Goal: Task Accomplishment & Management: Complete application form

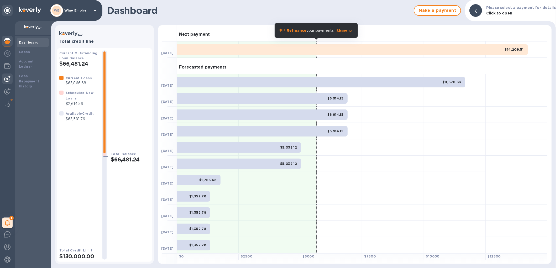
click at [3, 79] on div at bounding box center [7, 79] width 11 height 11
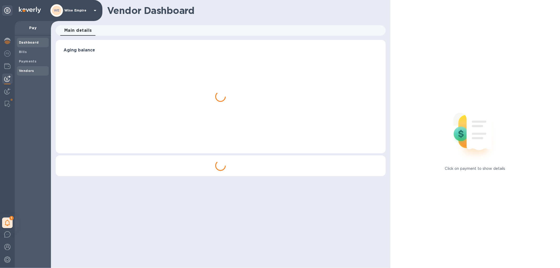
click at [31, 69] on b "Vendors" at bounding box center [26, 71] width 15 height 4
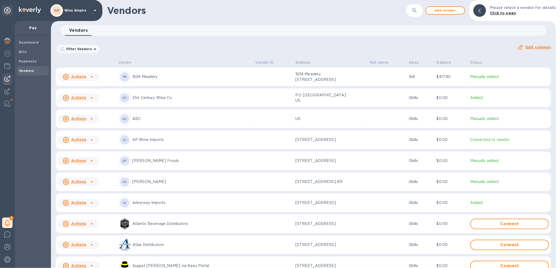
click at [423, 8] on div "​" at bounding box center [414, 10] width 17 height 13
click at [421, 9] on button "button" at bounding box center [414, 10] width 13 height 13
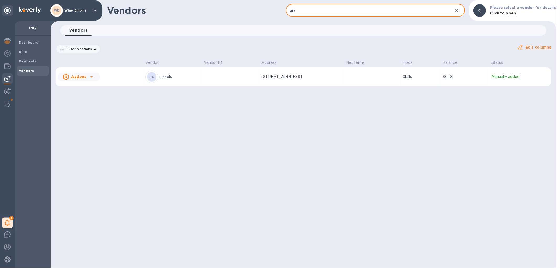
type input "pix"
click at [335, 78] on td "[STREET_ADDRESS]" at bounding box center [301, 76] width 85 height 19
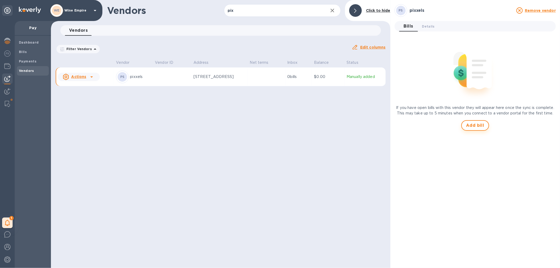
click at [476, 122] on span "Add bill" at bounding box center [475, 125] width 18 height 6
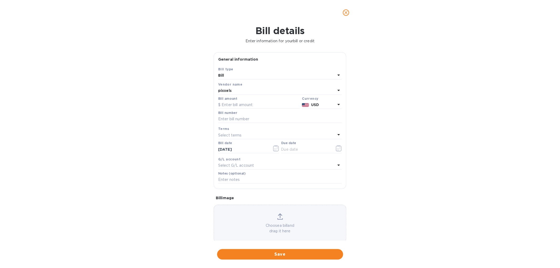
click at [209, 216] on div "Bill details Enter information for your bill or credit General information Save…" at bounding box center [280, 146] width 560 height 243
click at [245, 221] on div "Choose a bill and drag it here" at bounding box center [280, 224] width 132 height 20
click at [240, 103] on input "text" at bounding box center [259, 105] width 82 height 8
type input "3,520"
click at [327, 100] on div "Currency" at bounding box center [322, 99] width 40 height 6
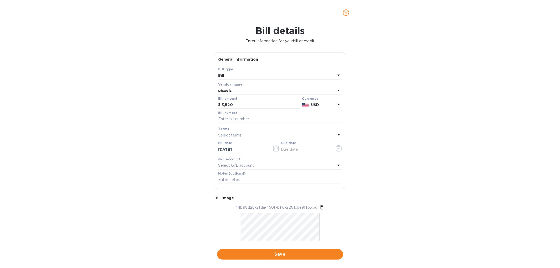
click at [326, 104] on p "USD" at bounding box center [323, 105] width 24 height 6
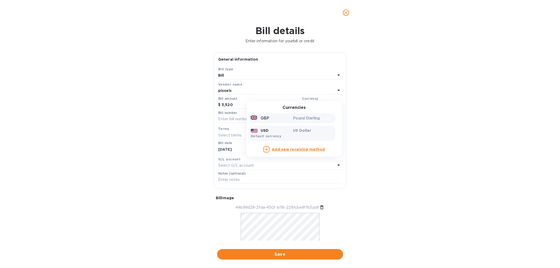
click at [272, 118] on div "GBP" at bounding box center [271, 119] width 43 height 8
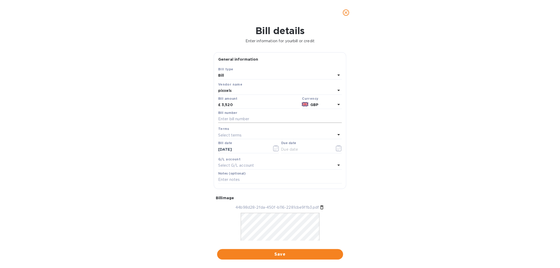
click at [266, 119] on input "text" at bounding box center [280, 119] width 124 height 8
click at [243, 116] on input "text" at bounding box center [280, 119] width 124 height 8
paste input "Invoice Ref. XX-1451"
type input "Invoice Ref. XX-1451"
click at [338, 148] on icon "button" at bounding box center [339, 148] width 6 height 6
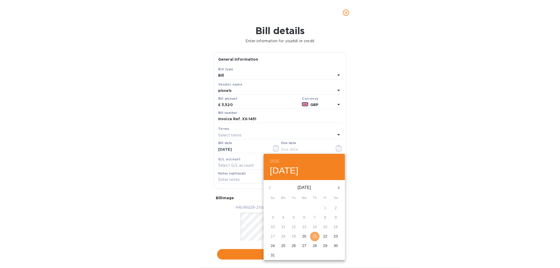
click at [316, 236] on p "21" at bounding box center [315, 236] width 4 height 5
type input "[DATE]"
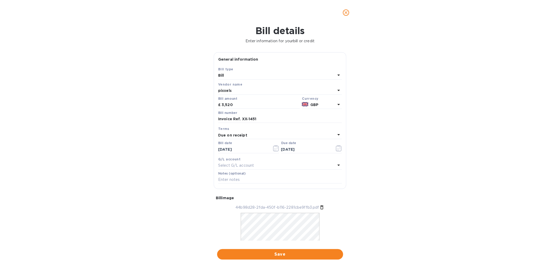
click at [251, 164] on p "Select G/L account" at bounding box center [236, 166] width 36 height 6
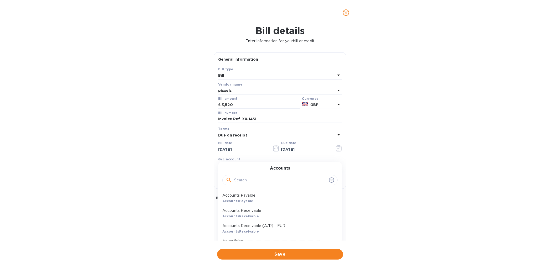
click at [255, 180] on input "text" at bounding box center [280, 180] width 93 height 8
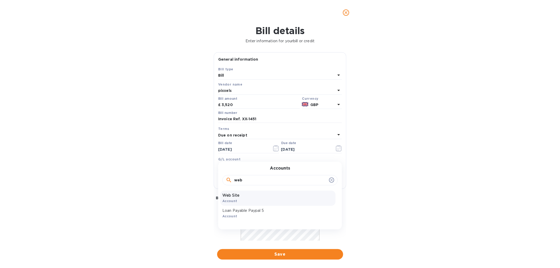
type input "web"
click at [237, 197] on p "Web Site" at bounding box center [277, 196] width 111 height 6
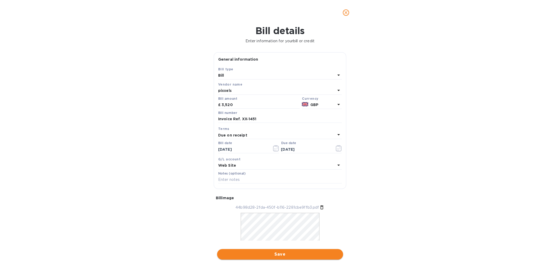
click at [289, 253] on span "Save" at bounding box center [280, 254] width 118 height 6
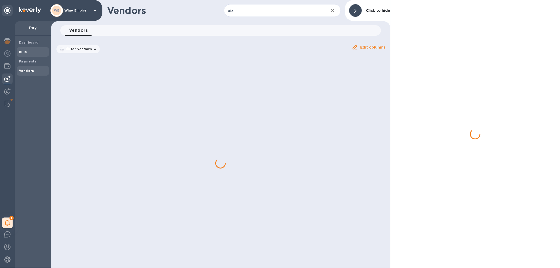
click at [28, 52] on span "Bills" at bounding box center [33, 51] width 28 height 5
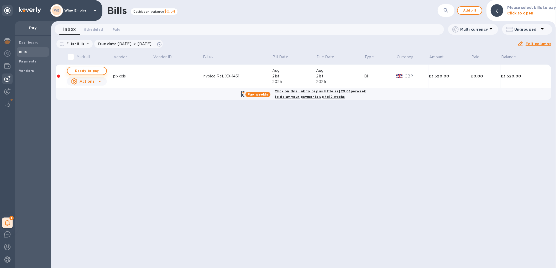
click at [91, 67] on button "Ready to pay" at bounding box center [87, 71] width 40 height 8
checkbox input "true"
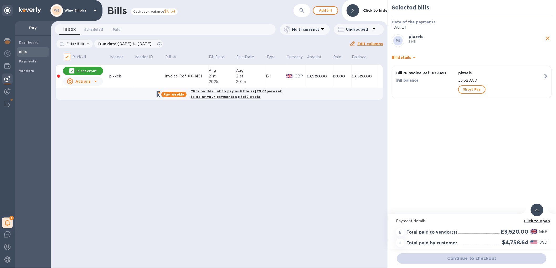
scroll to position [4, 0]
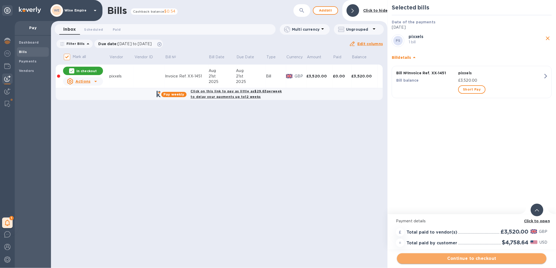
click at [474, 256] on span "Continue to checkout" at bounding box center [471, 259] width 141 height 6
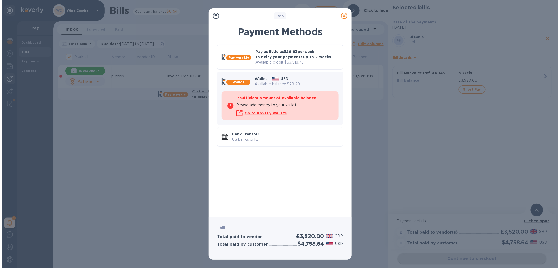
scroll to position [0, 0]
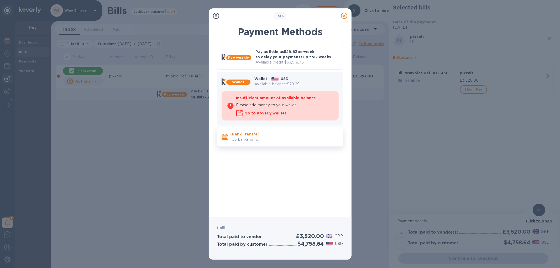
click at [257, 133] on p "Bank Transfer" at bounding box center [285, 134] width 107 height 5
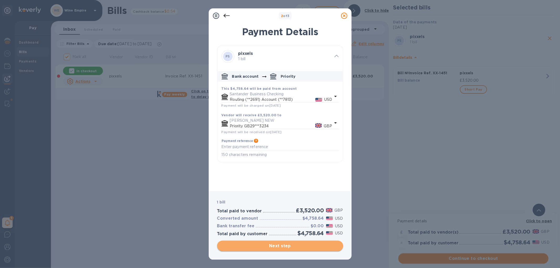
click at [276, 245] on span "Next step" at bounding box center [280, 246] width 118 height 6
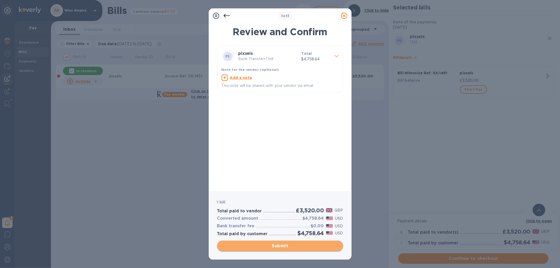
click at [276, 244] on span "Submit" at bounding box center [280, 246] width 118 height 6
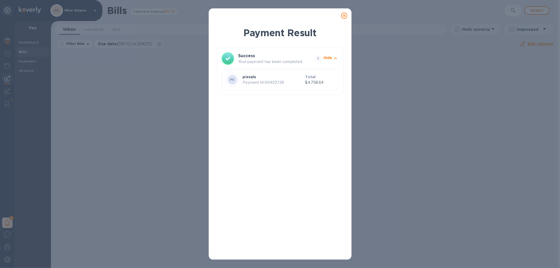
click at [344, 14] on icon at bounding box center [344, 16] width 6 height 6
